Goal: Book appointment/travel/reservation

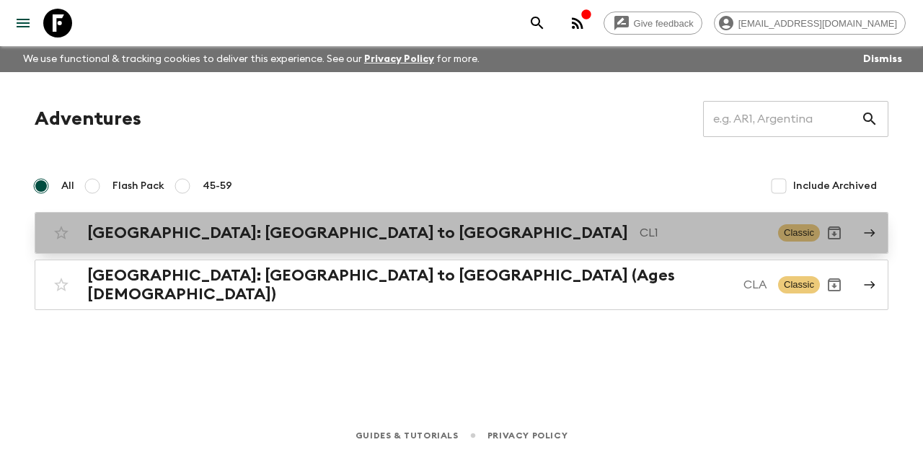
click at [151, 231] on h2 "[GEOGRAPHIC_DATA]: [GEOGRAPHIC_DATA] to [GEOGRAPHIC_DATA]" at bounding box center [357, 233] width 541 height 19
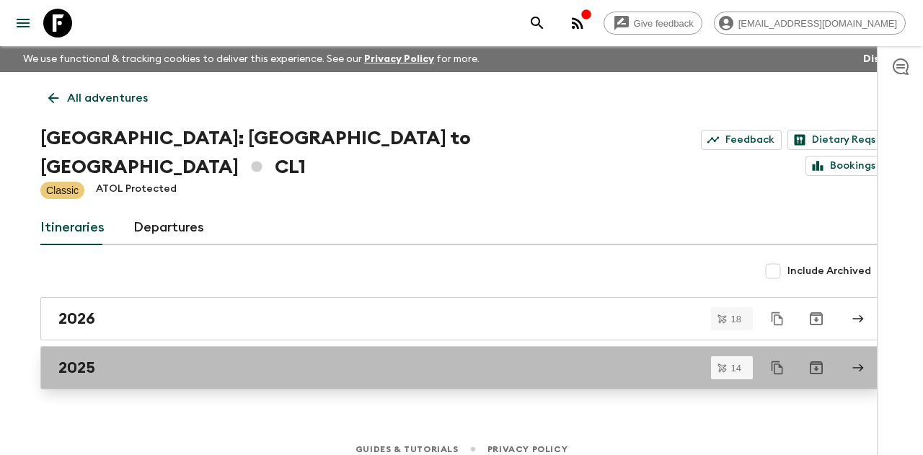
click at [166, 355] on link "2025" at bounding box center [461, 367] width 842 height 43
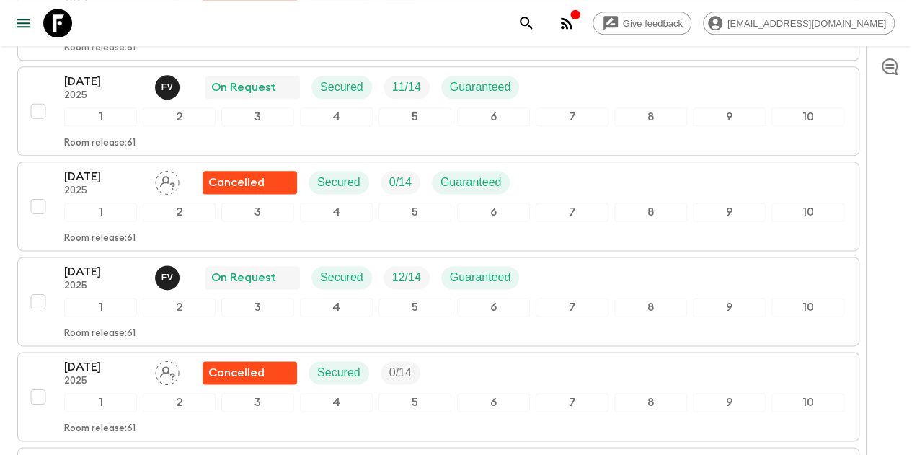
scroll to position [841, 0]
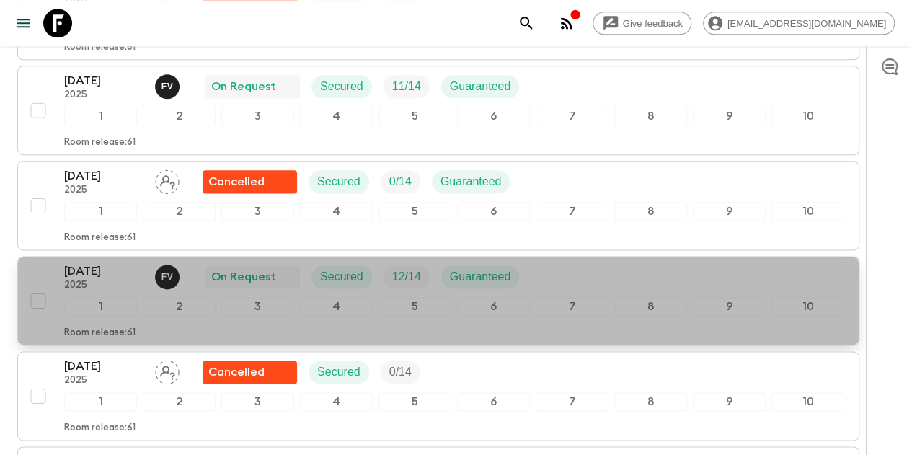
click at [143, 262] on p "[DATE]" at bounding box center [103, 270] width 79 height 17
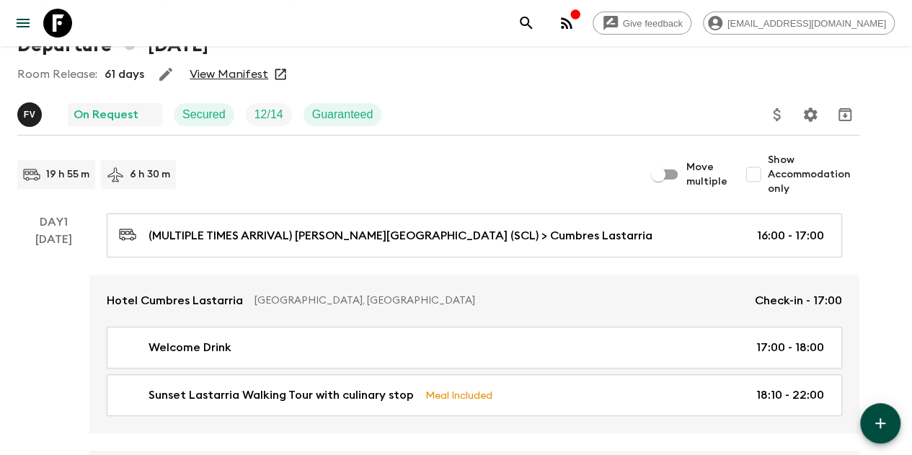
scroll to position [94, 0]
click at [229, 64] on div "Room Release: 61 days View Manifest" at bounding box center [438, 73] width 842 height 29
click at [226, 69] on link "View Manifest" at bounding box center [229, 73] width 79 height 14
